Goal: Ask a question

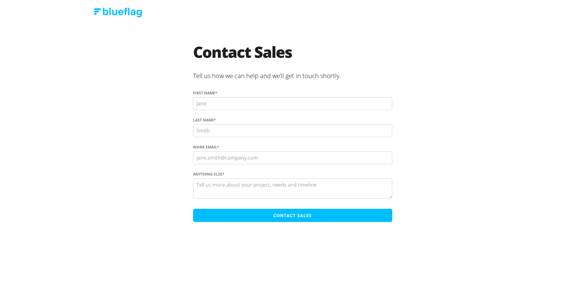
click at [260, 188] on textarea "Anything else?" at bounding box center [292, 188] width 199 height 20
click at [220, 106] on input "First name *" at bounding box center [292, 103] width 199 height 13
drag, startPoint x: 245, startPoint y: 106, endPoint x: 218, endPoint y: 103, distance: 26.6
click at [218, 103] on input "Caralyne Blackburn" at bounding box center [292, 103] width 199 height 13
type input "Caralyne"
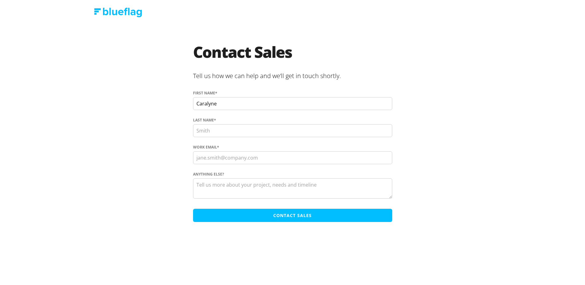
click at [206, 127] on input "Last name *" at bounding box center [292, 130] width 199 height 13
click at [205, 128] on input "Last name *" at bounding box center [292, 130] width 199 height 13
paste input "Blackburn"
type input "Blackburn"
click at [208, 157] on input "Work Email *" at bounding box center [292, 157] width 199 height 13
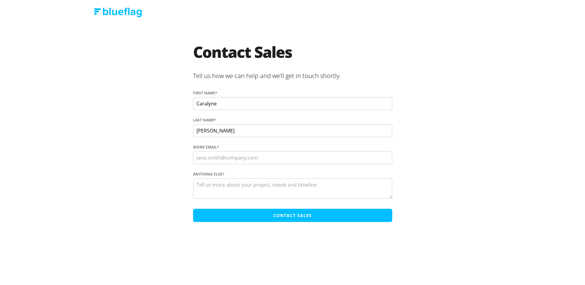
type input "caralyne.b@pvtl.io"
click at [258, 187] on textarea "Anything else?" at bounding box center [292, 188] width 199 height 20
paste textarea "project manager for a development agency, and we are looking into Regovin looku…"
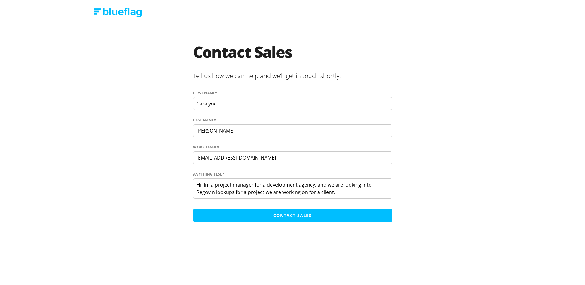
click at [208, 192] on textarea "Hi, Im a project manager for a development agency, and we are looking into Rego…" at bounding box center [292, 188] width 199 height 20
click at [355, 192] on textarea "Hi, Im a project manager for a development agency, and we are looking into Rego…" at bounding box center [292, 188] width 199 height 20
paste textarea "Interested to understand the cost of API calls for approximately 12,000 calls p…"
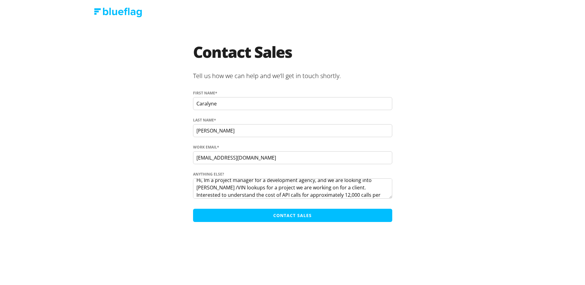
paste textarea "That's just an estimate at this stage, but"
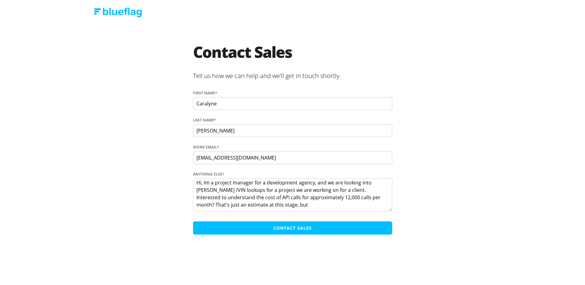
scroll to position [0, 0]
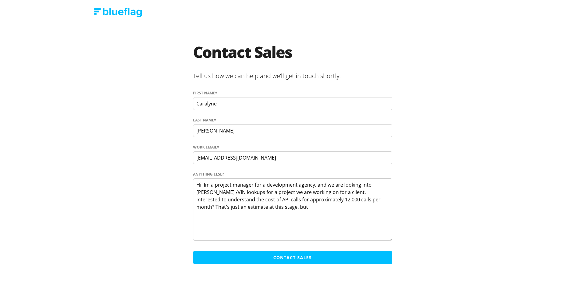
drag, startPoint x: 390, startPoint y: 196, endPoint x: 397, endPoint y: 239, distance: 43.3
click at [397, 239] on section "Contact Sales Tell us how we can help and we’ll get in touch shortly. First nam…" at bounding box center [292, 155] width 357 height 223
drag, startPoint x: 324, startPoint y: 192, endPoint x: 327, endPoint y: 210, distance: 18.4
click at [324, 192] on textarea "Hi, Im a project manager for a development agency, and we are looking into Rego…" at bounding box center [292, 209] width 199 height 63
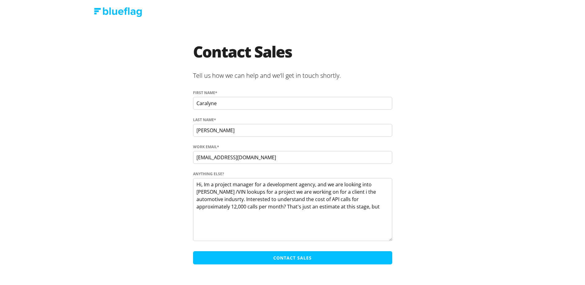
click at [332, 222] on textarea "Hi, Im a project manager for a development agency, and we are looking into Rego…" at bounding box center [292, 209] width 199 height 63
click at [316, 209] on textarea "Hi, Im a project manager for a development agency, and we are looking into Rego…" at bounding box center [292, 209] width 199 height 63
click at [369, 213] on textarea "Hi, Im a project manager for a development agency, and we are looking into Rego…" at bounding box center [292, 209] width 199 height 63
drag, startPoint x: 355, startPoint y: 210, endPoint x: 216, endPoint y: 208, distance: 139.1
click at [216, 208] on textarea "Hi, Im a project manager for a development agency, and we are looking into Rego…" at bounding box center [292, 209] width 199 height 63
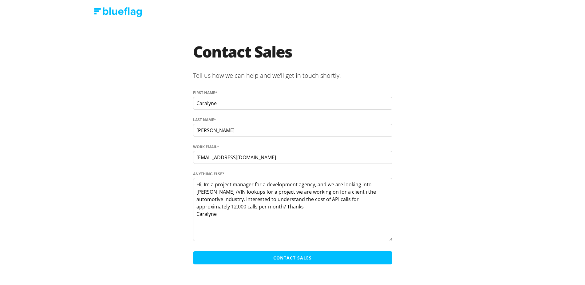
drag, startPoint x: 226, startPoint y: 192, endPoint x: 233, endPoint y: 203, distance: 13.1
click at [226, 193] on textarea "Hi, Im a project manager for a development agency, and we are looking into Rego…" at bounding box center [292, 209] width 199 height 63
click at [266, 192] on textarea "Hi, Im a project manager for a development agency, and we are looking into Rego…" at bounding box center [292, 209] width 199 height 63
drag, startPoint x: 382, startPoint y: 191, endPoint x: 383, endPoint y: 197, distance: 5.5
click at [382, 191] on textarea "Hi, Im a project manager for a development agency, and we are looking into Rego…" at bounding box center [292, 209] width 199 height 63
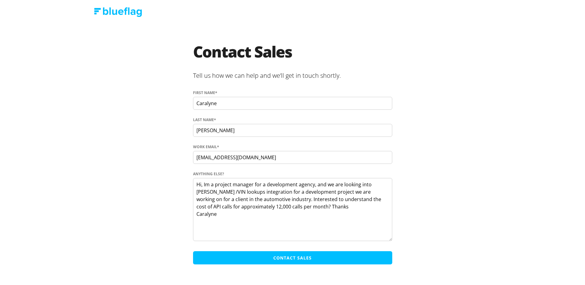
type textarea "Hi, Im a project manager for a development agency, and we are looking into Rego…"
click at [272, 261] on input "Contact Sales" at bounding box center [292, 257] width 199 height 13
